Goal: Information Seeking & Learning: Learn about a topic

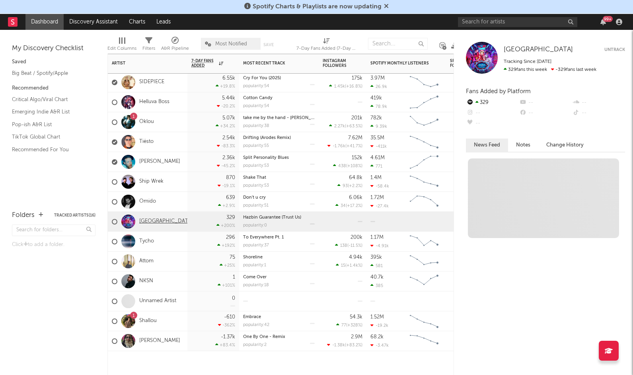
click at [152, 219] on link "[GEOGRAPHIC_DATA]" at bounding box center [166, 221] width 54 height 7
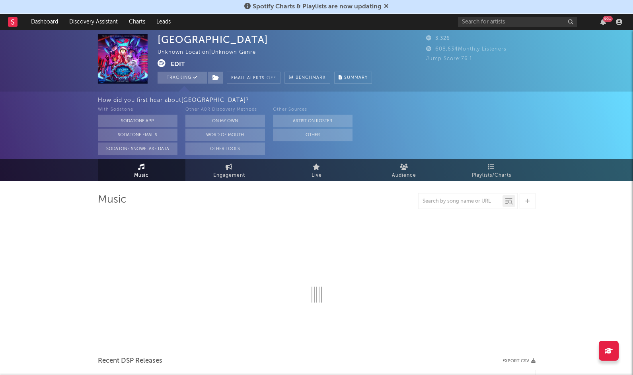
select select "1w"
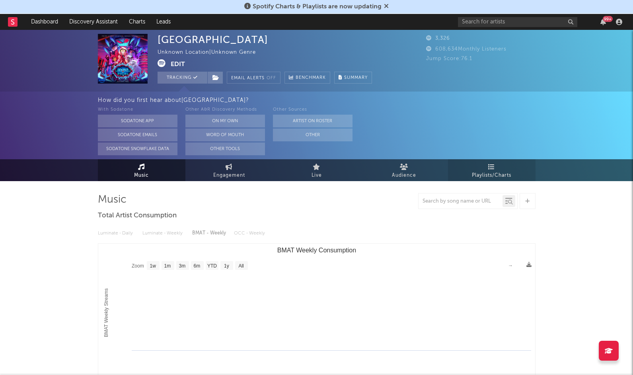
click at [494, 175] on span "Playlists/Charts" at bounding box center [491, 176] width 39 height 10
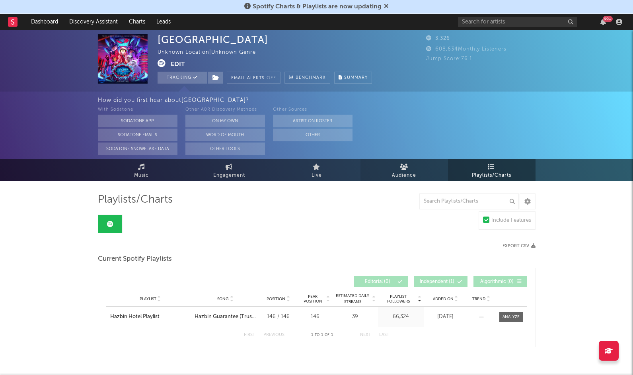
click at [418, 170] on link "Audience" at bounding box center [405, 170] width 88 height 22
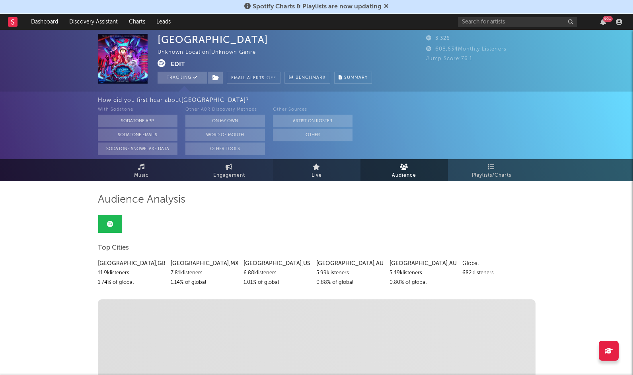
click at [322, 174] on link "Live" at bounding box center [317, 170] width 88 height 22
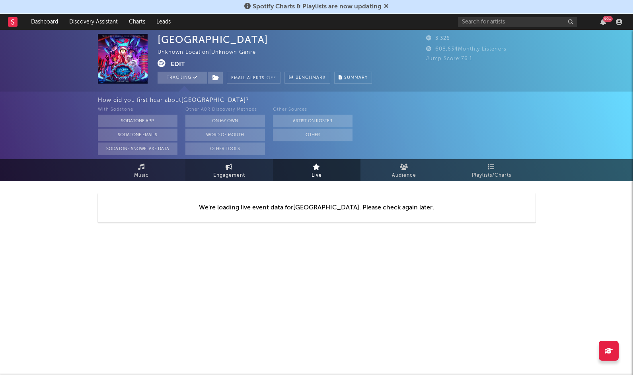
click at [232, 176] on span "Engagement" at bounding box center [229, 176] width 32 height 10
select select "1w"
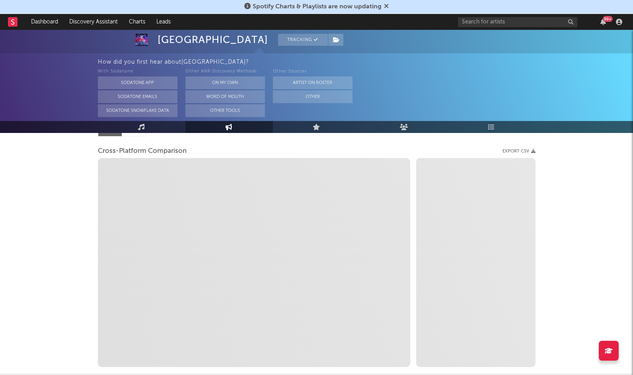
select select "1m"
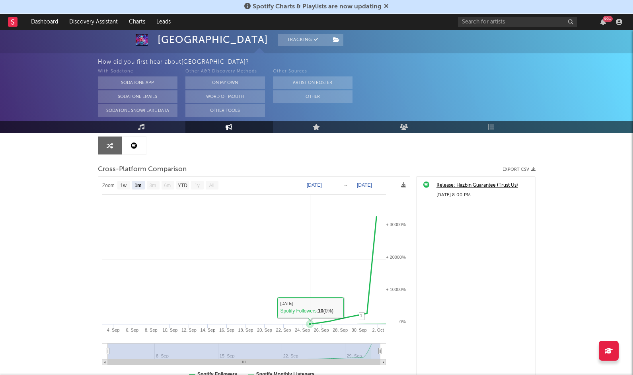
scroll to position [69, 0]
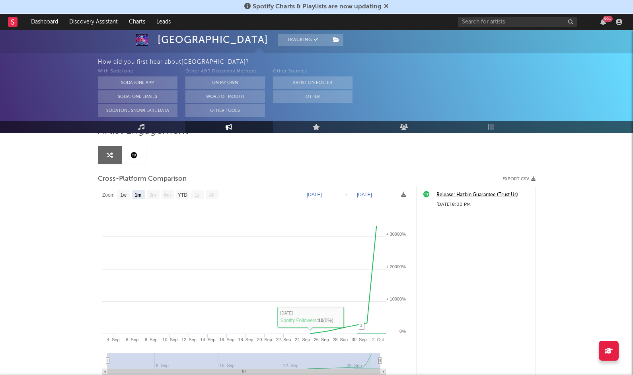
click at [137, 158] on icon at bounding box center [134, 155] width 6 height 6
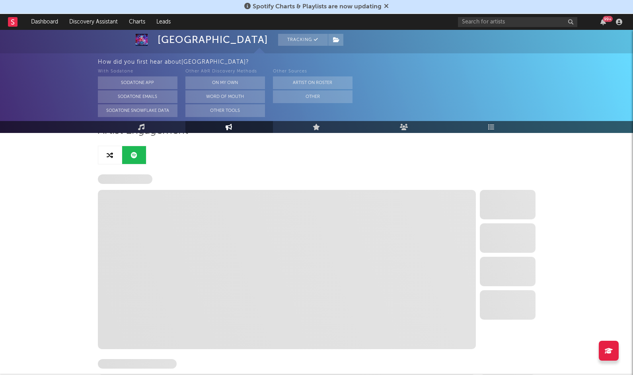
select select "1w"
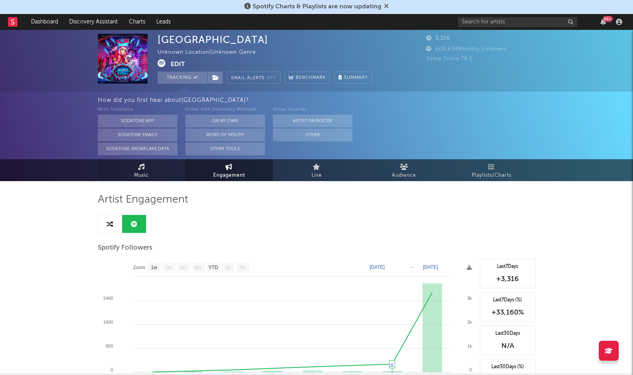
click at [155, 169] on link "Music" at bounding box center [142, 170] width 88 height 22
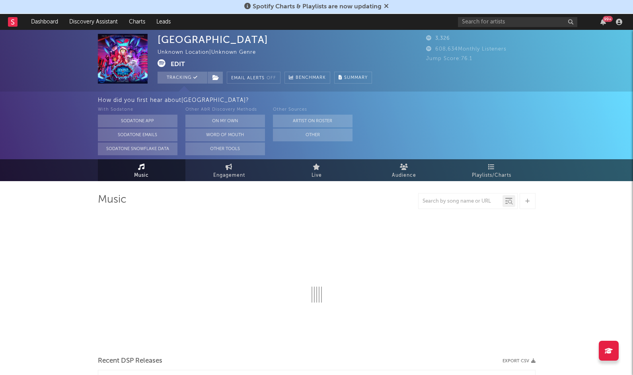
select select "1w"
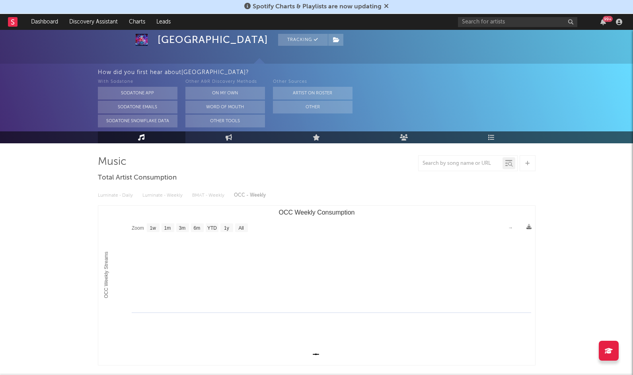
scroll to position [39, 0]
